Goal: Navigation & Orientation: Find specific page/section

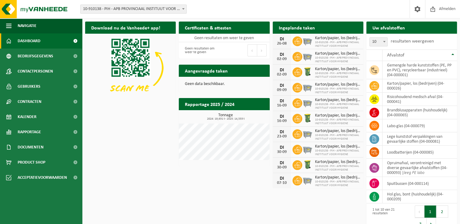
click at [139, 175] on div "Download nu de Vanheede+ app! Verberg Certificaten & attesten Bekijk uw certifi…" at bounding box center [271, 127] width 375 height 216
click at [242, 36] on td "Geen resultaten om weer te geven" at bounding box center [224, 38] width 91 height 9
click at [139, 143] on div "Download nu de Vanheede+ app! Verberg Certificaten & attesten Bekijk uw certifi…" at bounding box center [271, 127] width 375 height 216
click at [137, 199] on div "Download nu de Vanheede+ app! Verberg Certificaten & attesten Bekijk uw certifi…" at bounding box center [271, 127] width 375 height 216
click at [119, 140] on div "Download nu de Vanheede+ app! Verberg Certificaten & attesten Bekijk uw certifi…" at bounding box center [271, 127] width 375 height 216
